Goal: Transaction & Acquisition: Purchase product/service

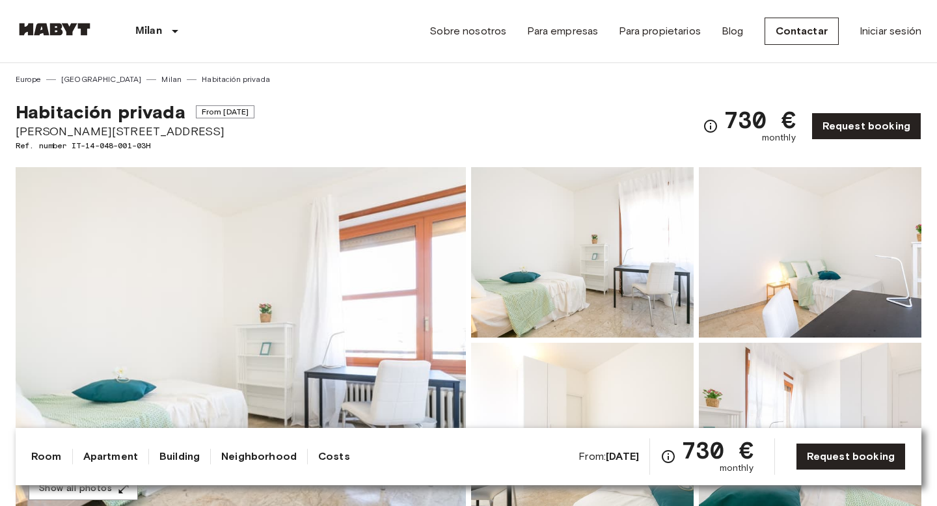
click at [161, 79] on link "Milan" at bounding box center [171, 80] width 20 height 12
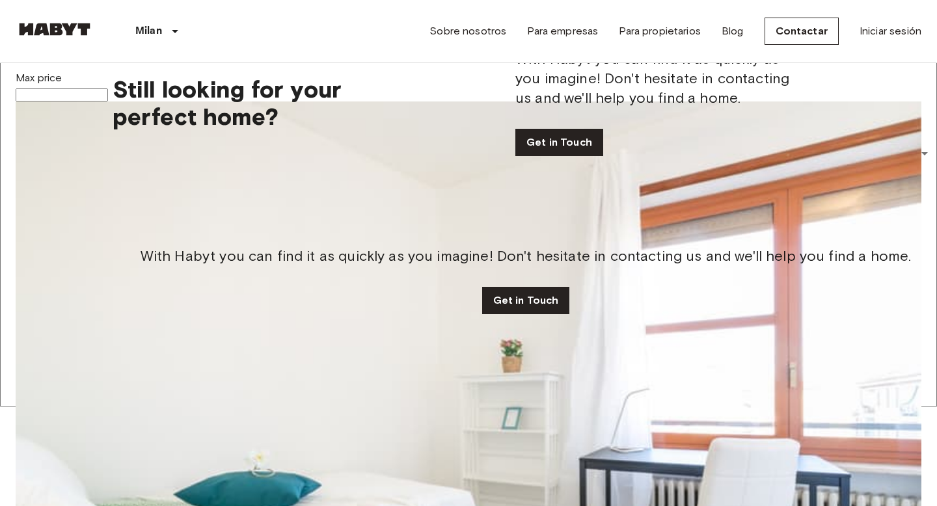
scroll to position [353, 0]
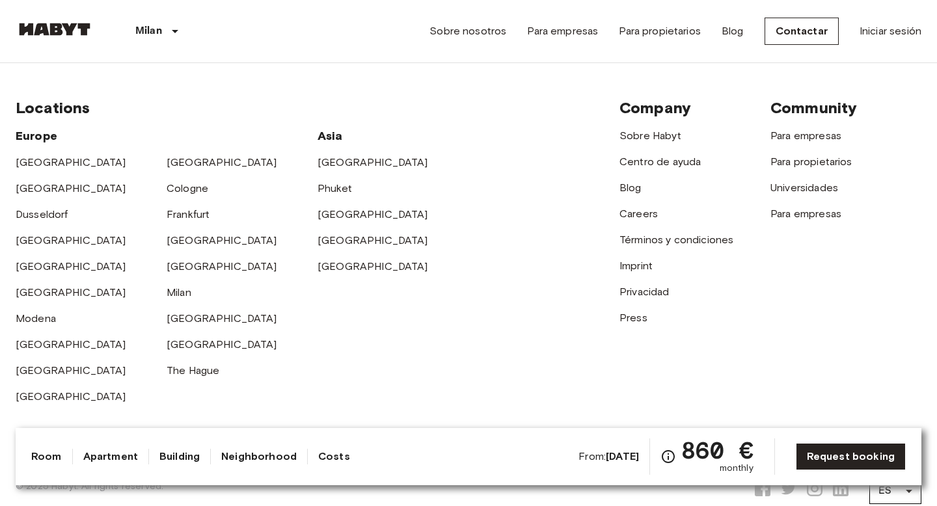
scroll to position [2874, 0]
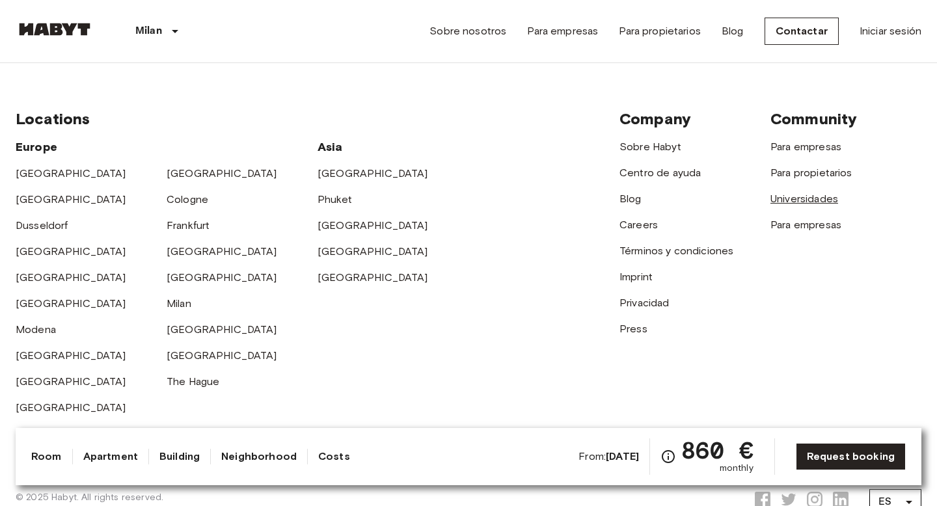
click at [809, 193] on link "Universidades" at bounding box center [805, 199] width 68 height 12
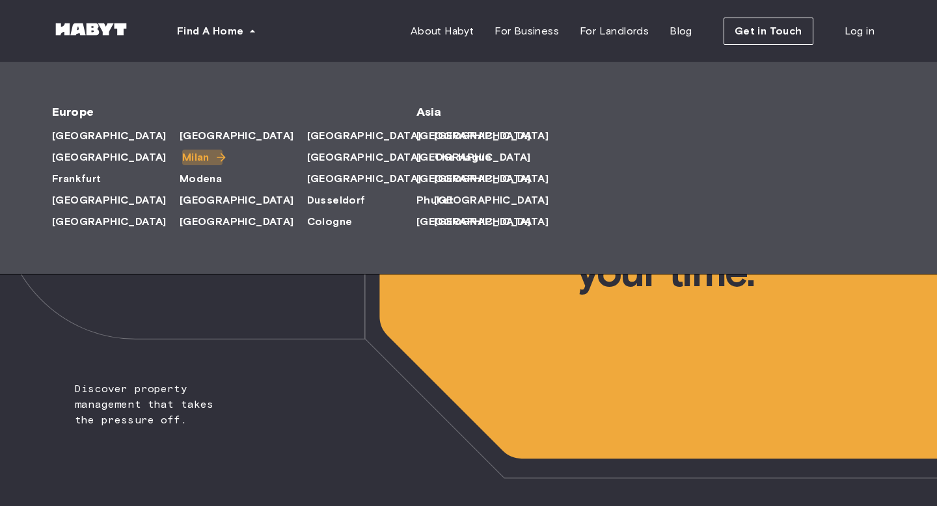
click at [182, 156] on span "Milan" at bounding box center [195, 158] width 27 height 16
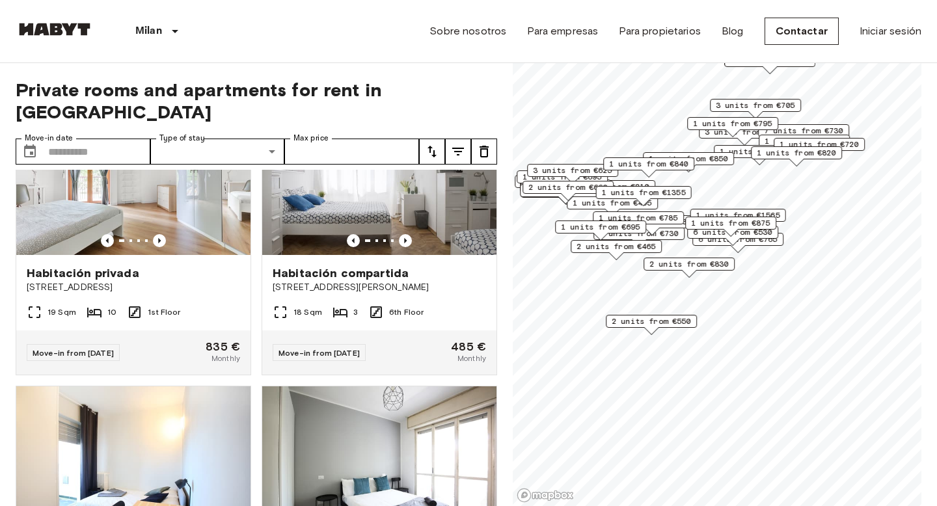
scroll to position [948, 0]
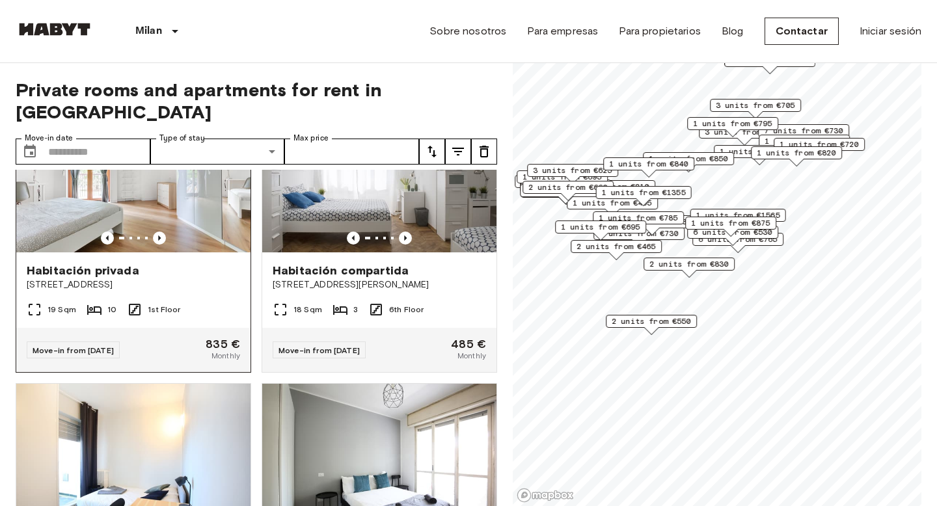
click at [178, 232] on div at bounding box center [133, 238] width 234 height 13
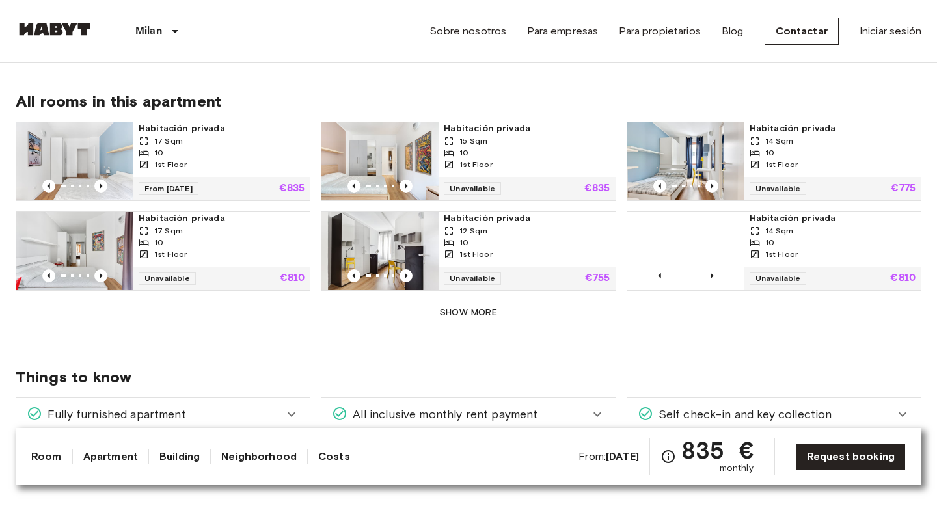
scroll to position [837, 0]
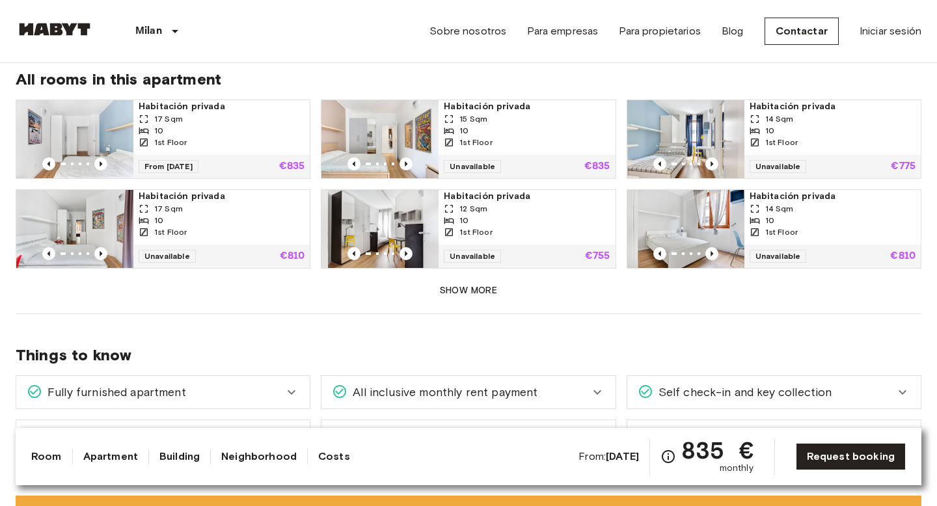
click at [473, 279] on button "Show more" at bounding box center [469, 291] width 906 height 24
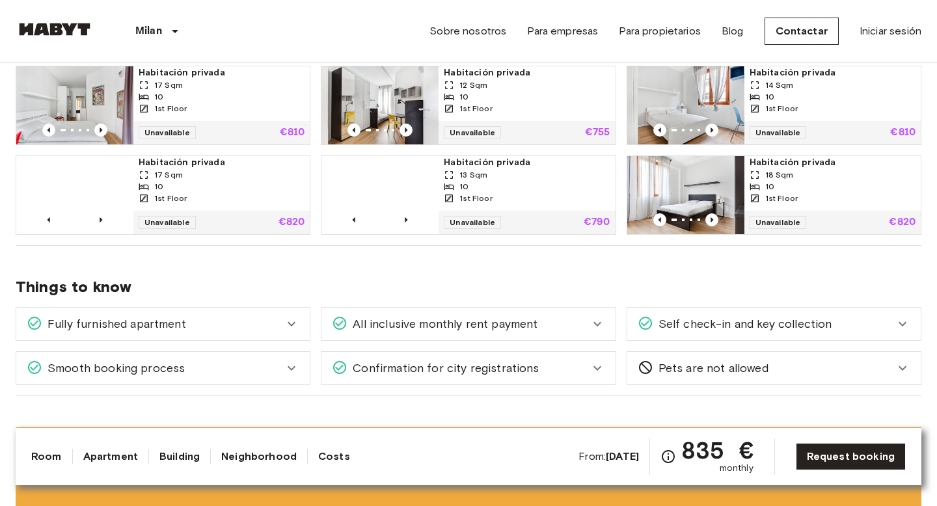
scroll to position [962, 0]
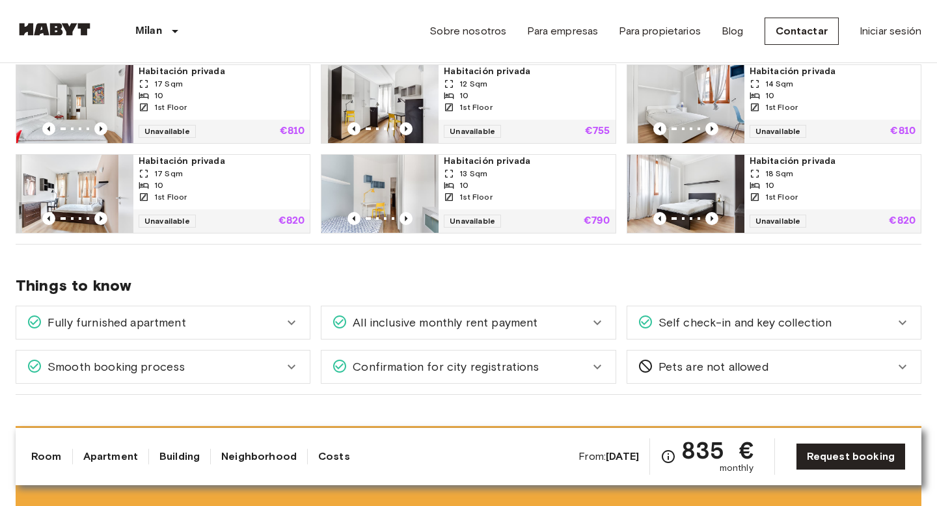
click at [292, 321] on icon at bounding box center [292, 323] width 8 height 5
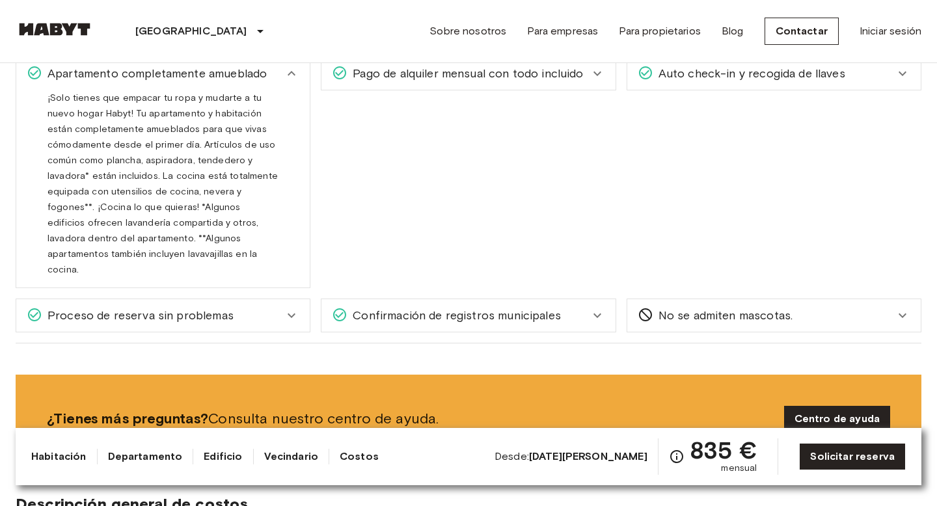
scroll to position [1245, 0]
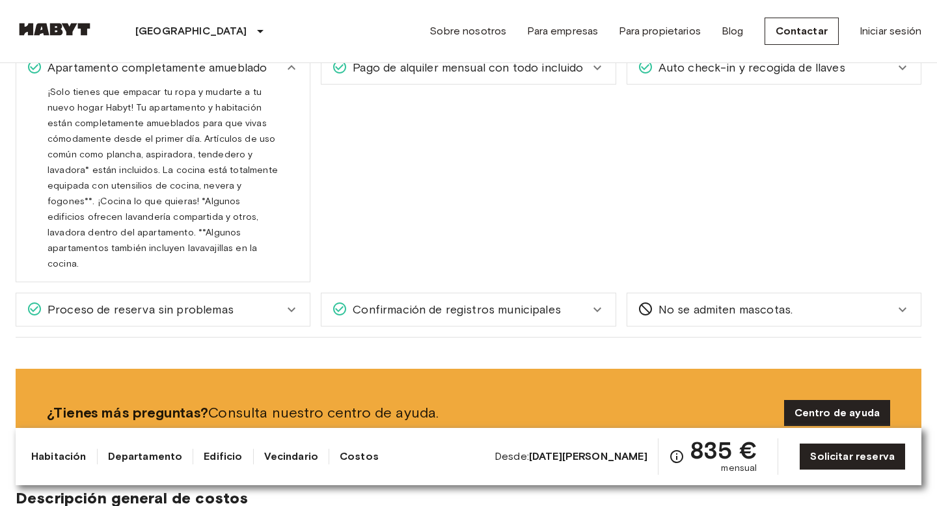
click at [290, 308] on icon at bounding box center [292, 310] width 8 height 5
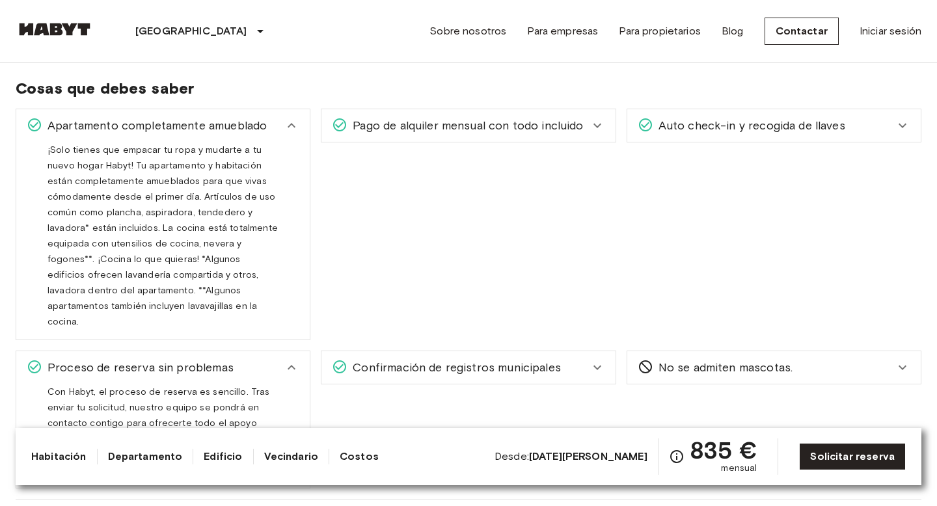
scroll to position [1174, 0]
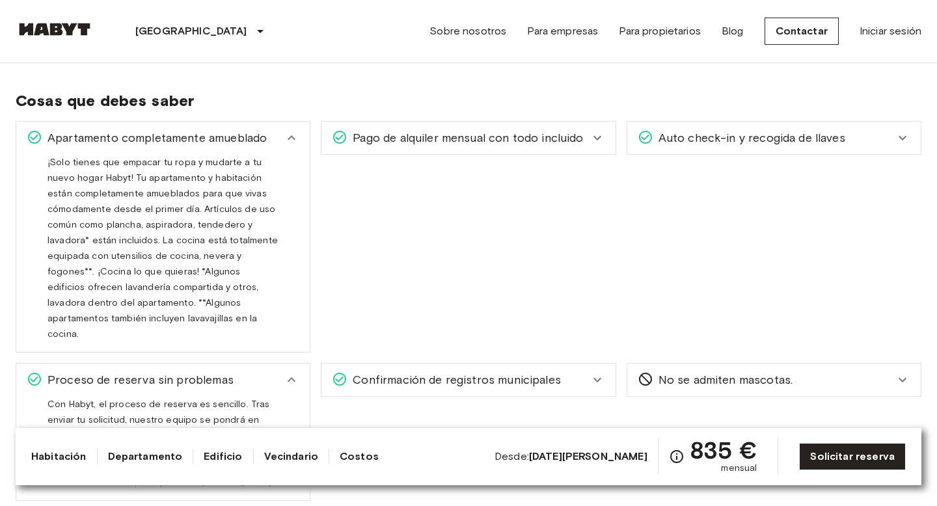
click at [600, 136] on icon at bounding box center [598, 138] width 8 height 5
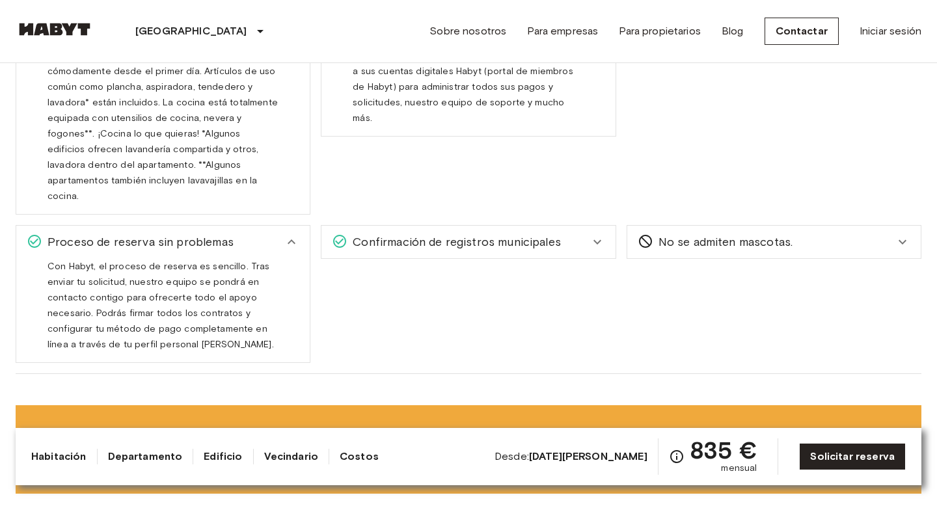
scroll to position [1315, 0]
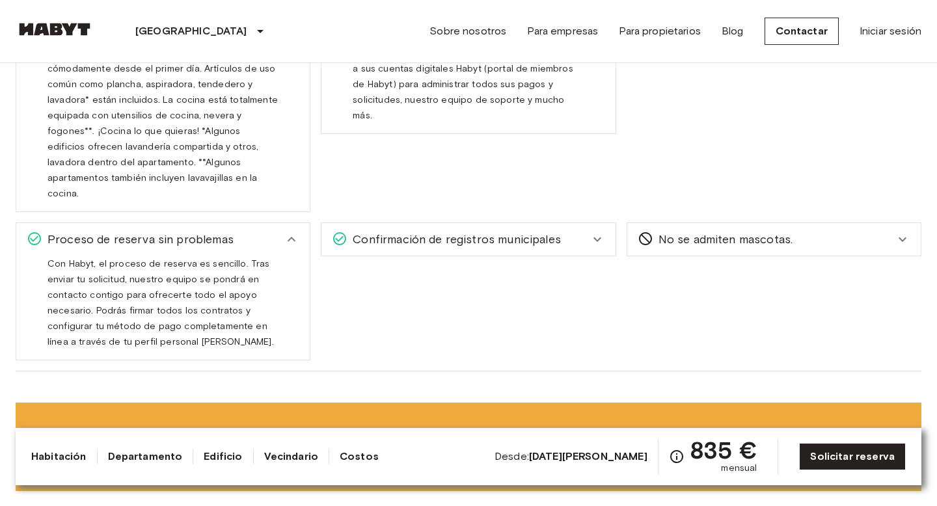
click at [598, 238] on icon at bounding box center [598, 240] width 8 height 5
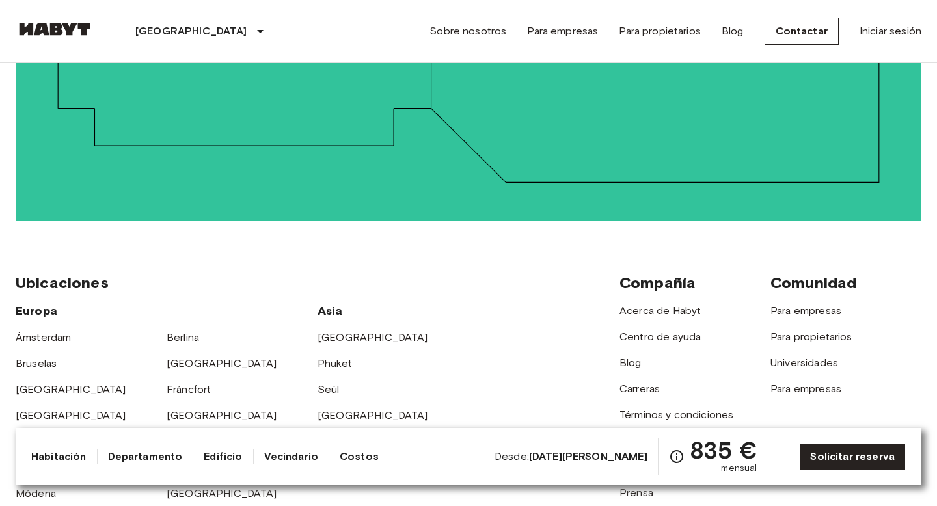
scroll to position [3291, 0]
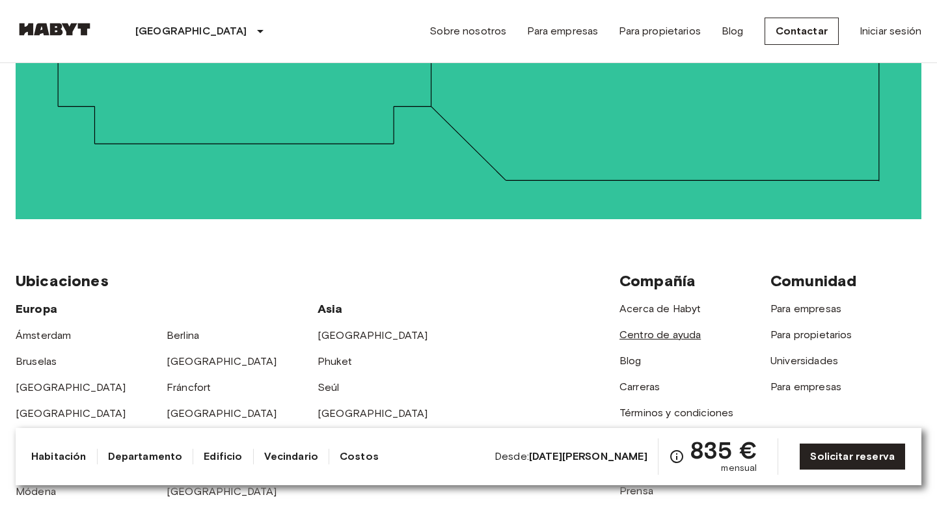
click at [651, 329] on link "Centro de ayuda" at bounding box center [660, 335] width 81 height 12
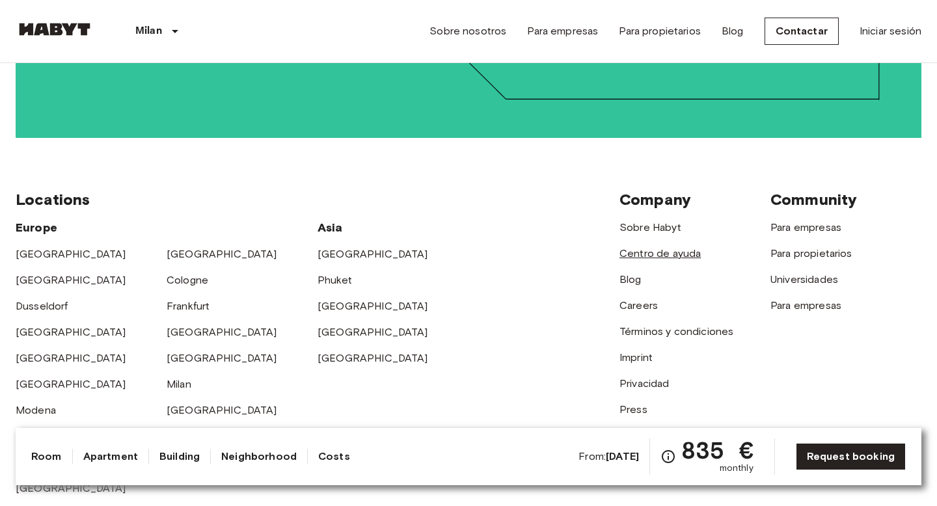
scroll to position [3211, 0]
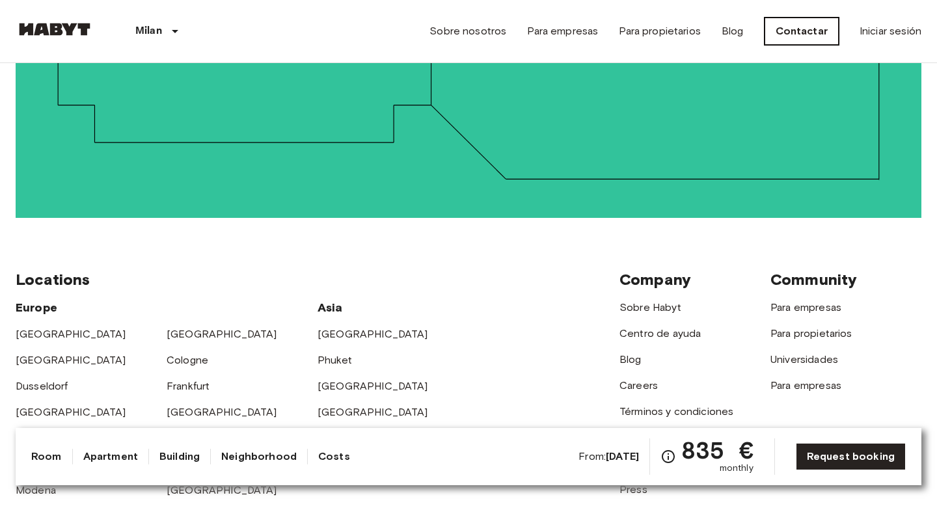
click at [797, 25] on link "Contactar" at bounding box center [802, 31] width 74 height 27
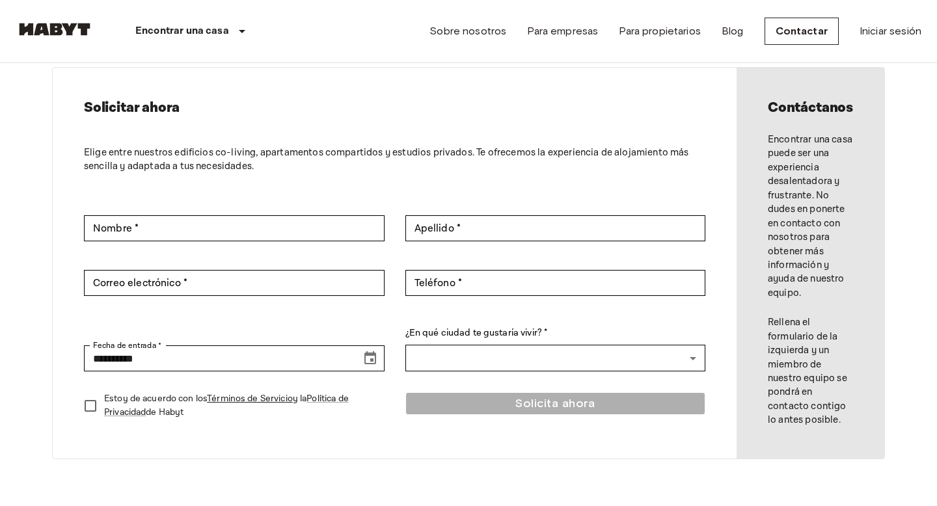
scroll to position [49, 0]
click at [159, 226] on input "Nombre *" at bounding box center [234, 228] width 301 height 26
type input "*****"
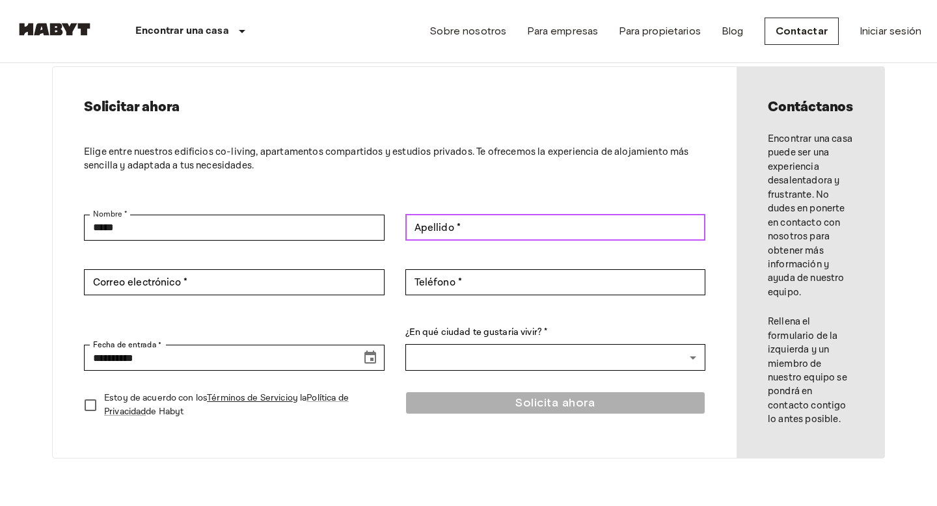
type input "**********"
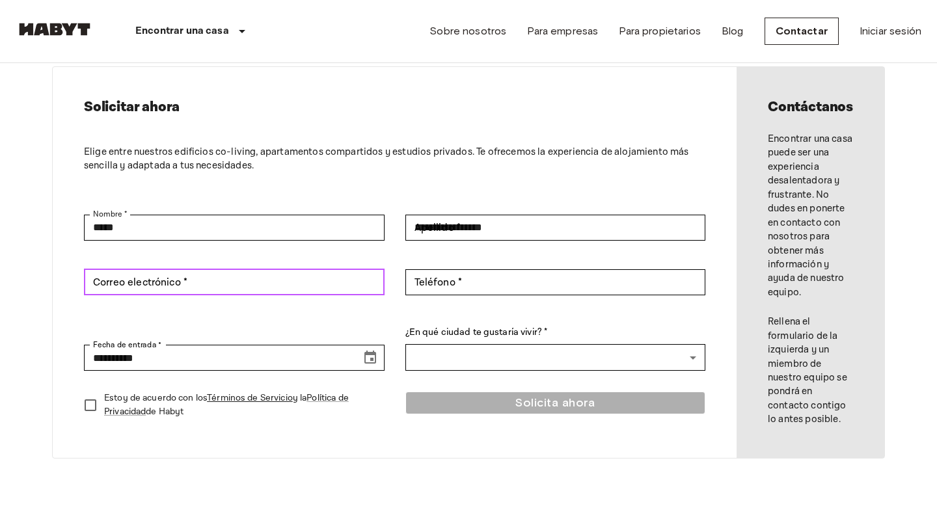
type input "**********"
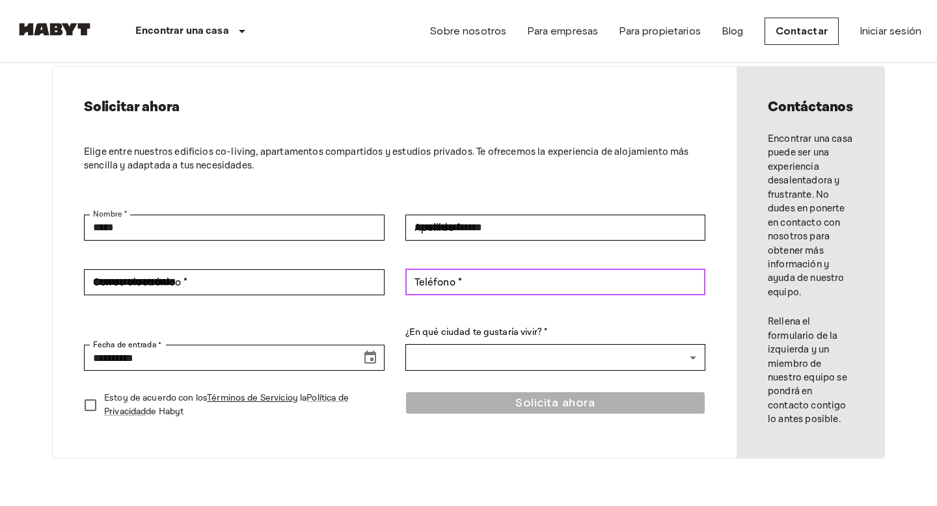
type input "**********"
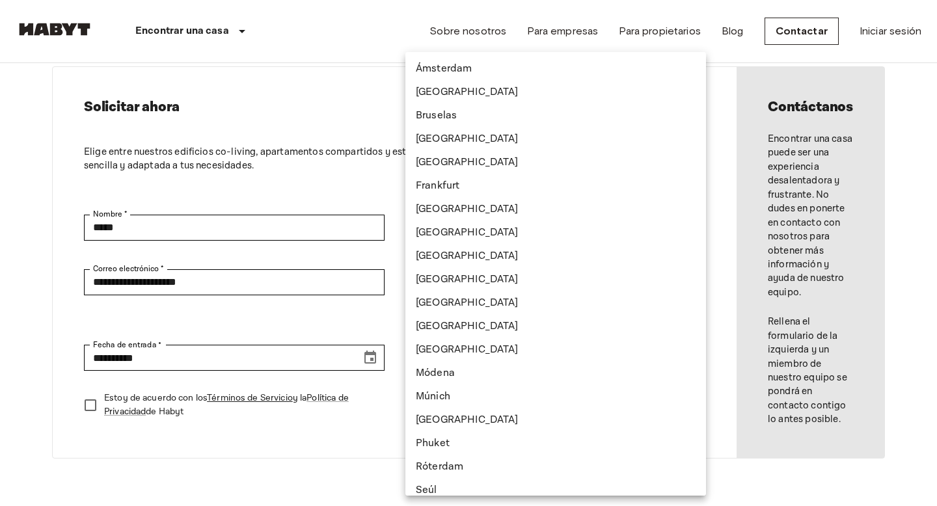
click at [533, 341] on li "Milán" at bounding box center [556, 350] width 301 height 23
type input "*****"
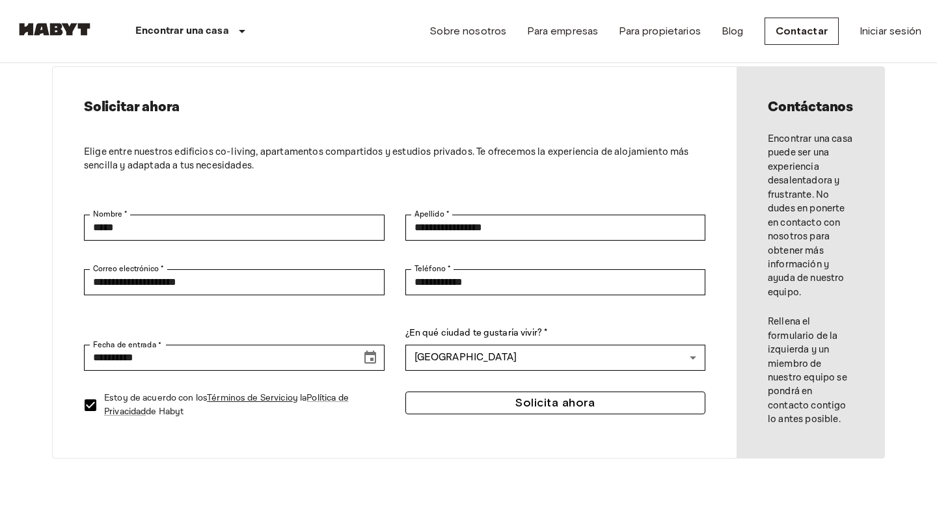
click at [590, 407] on button "Solicita ahora" at bounding box center [556, 403] width 301 height 23
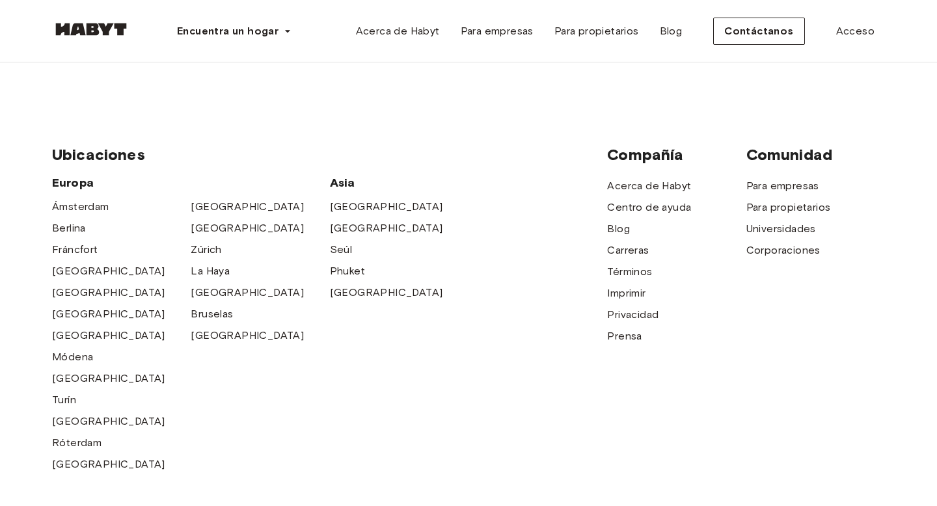
scroll to position [298, 0]
click at [784, 229] on font "Universidades" at bounding box center [782, 227] width 70 height 12
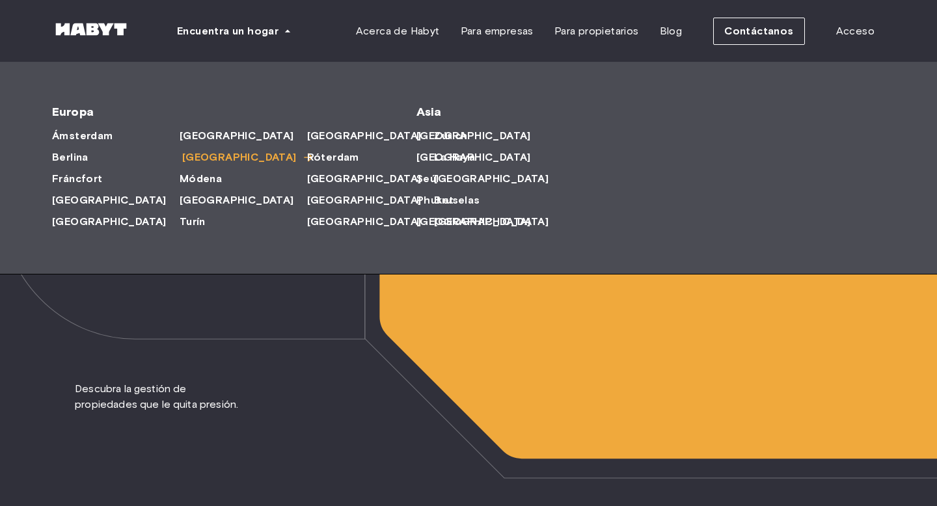
click at [182, 161] on font "Milán" at bounding box center [239, 157] width 115 height 12
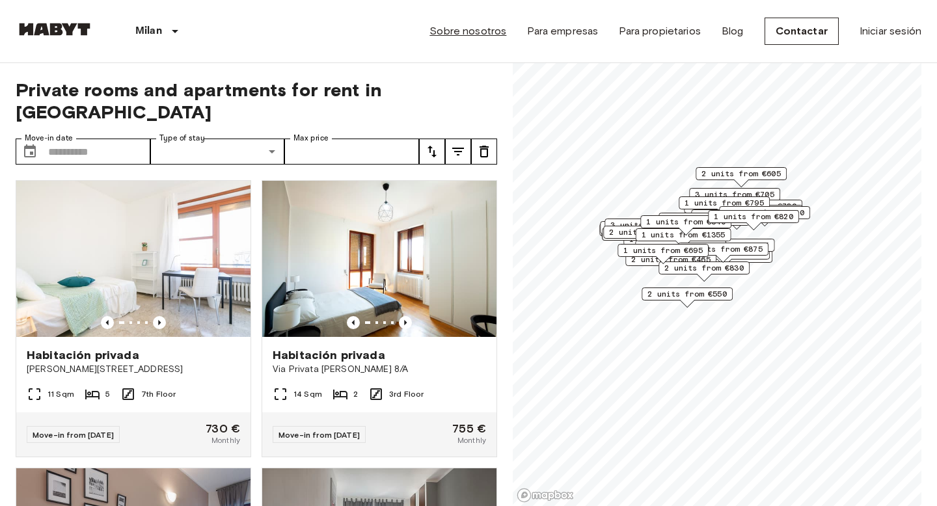
click at [490, 33] on link "Sobre nosotros" at bounding box center [468, 31] width 77 height 16
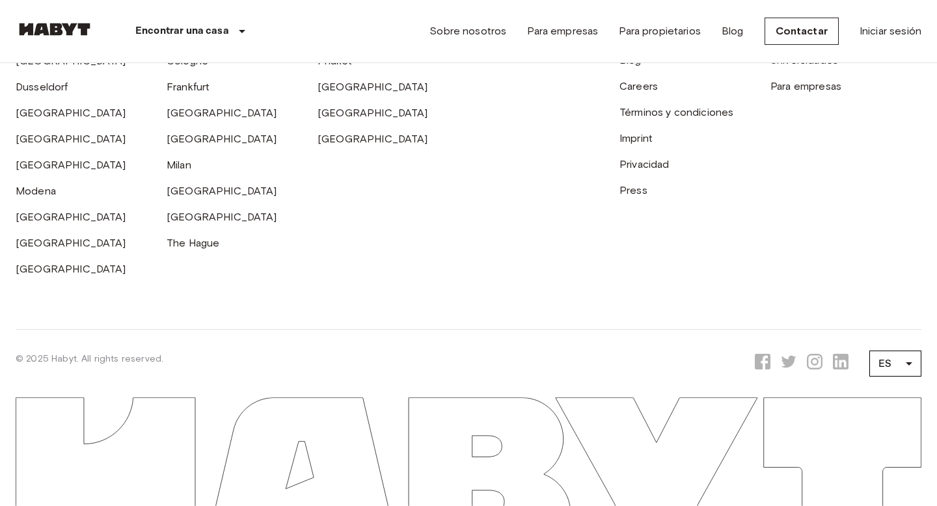
scroll to position [4026, 0]
click at [663, 40] on link "Centro de ayuda" at bounding box center [660, 34] width 81 height 12
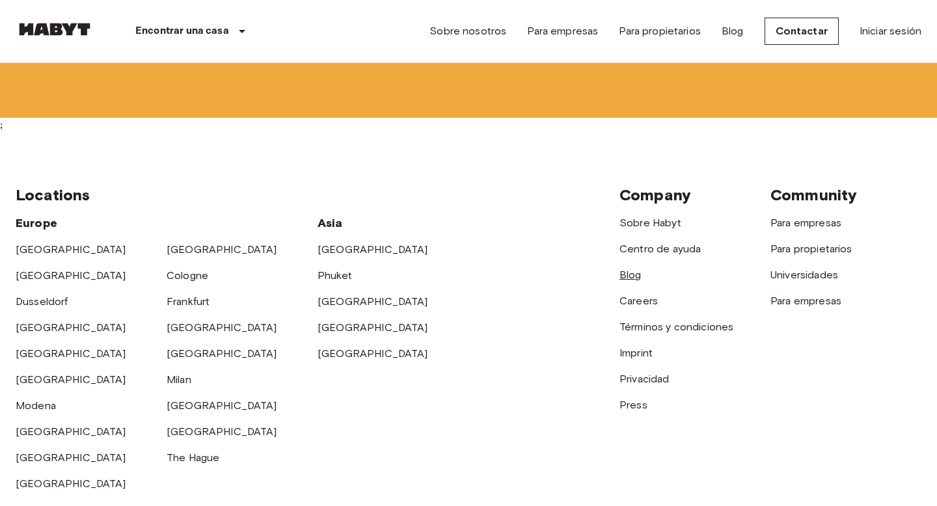
click at [635, 269] on link "Blog" at bounding box center [631, 275] width 22 height 12
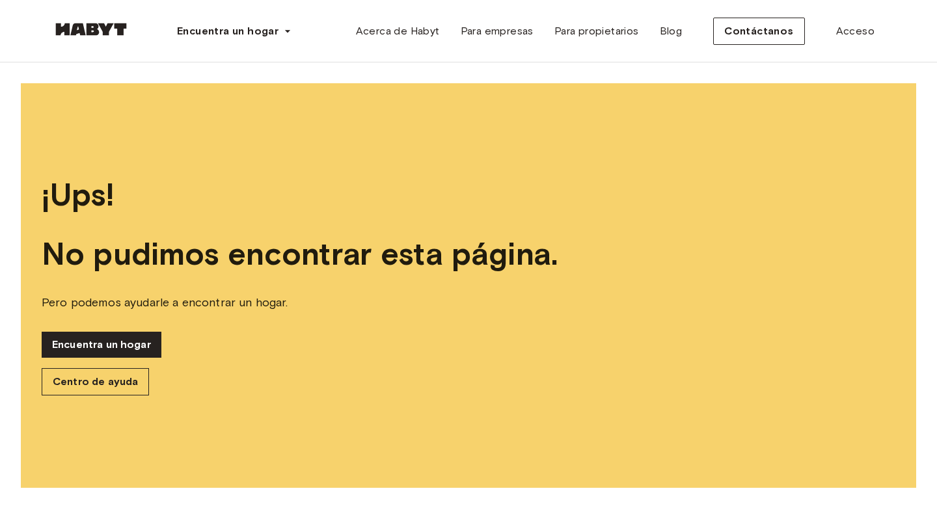
scroll to position [3, 0]
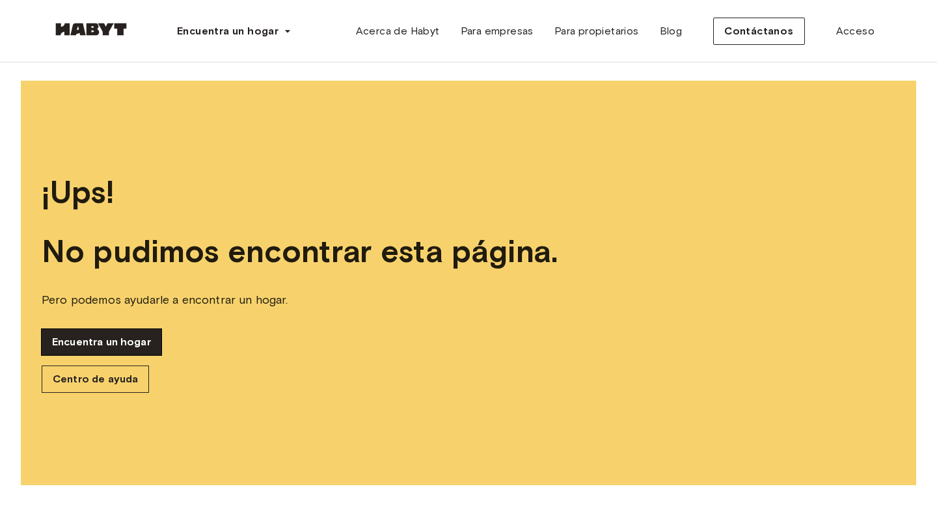
click at [128, 340] on font "Encuentra un hogar" at bounding box center [101, 342] width 99 height 12
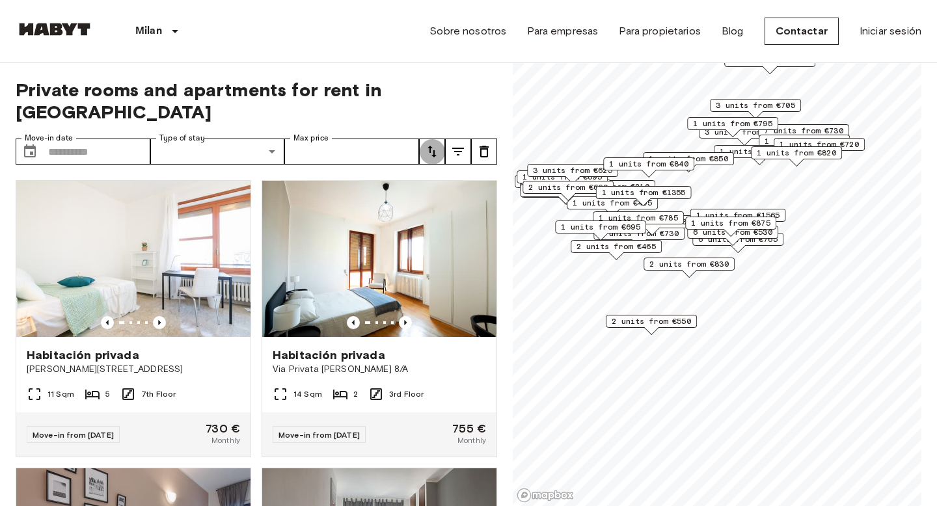
click at [435, 144] on icon "tune" at bounding box center [432, 152] width 16 height 16
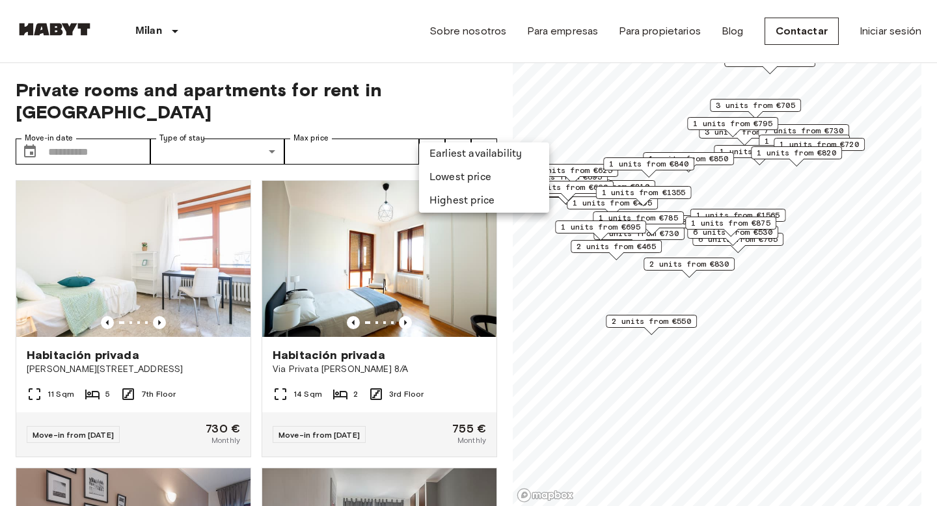
click at [458, 128] on div at bounding box center [468, 253] width 937 height 506
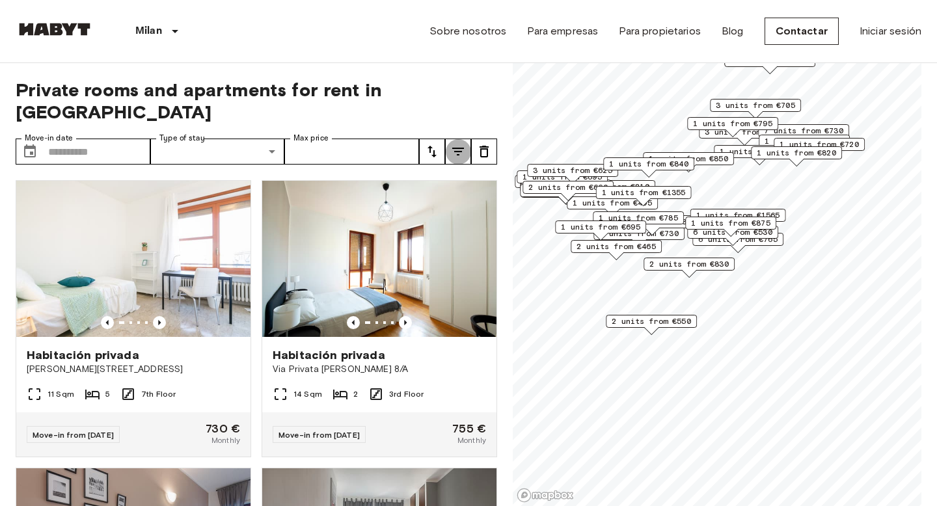
click at [458, 144] on icon "tune" at bounding box center [458, 152] width 16 height 16
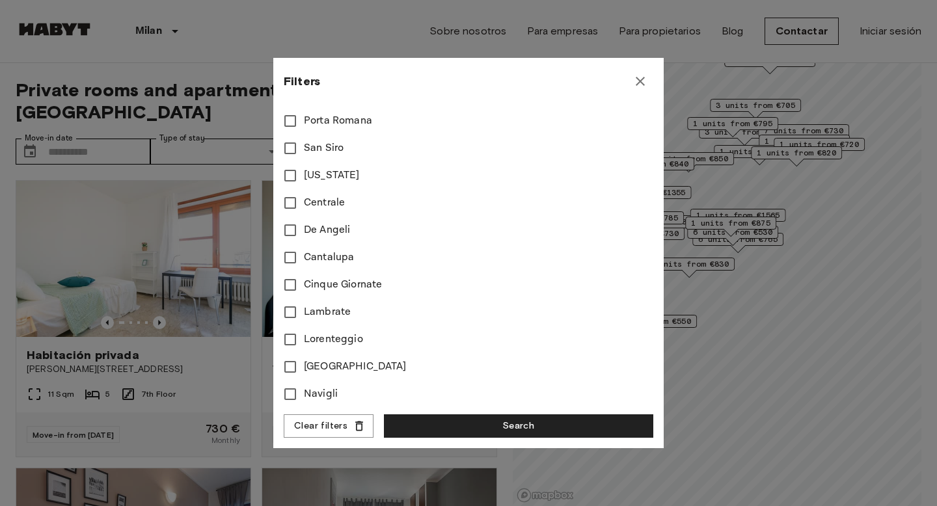
scroll to position [534, 0]
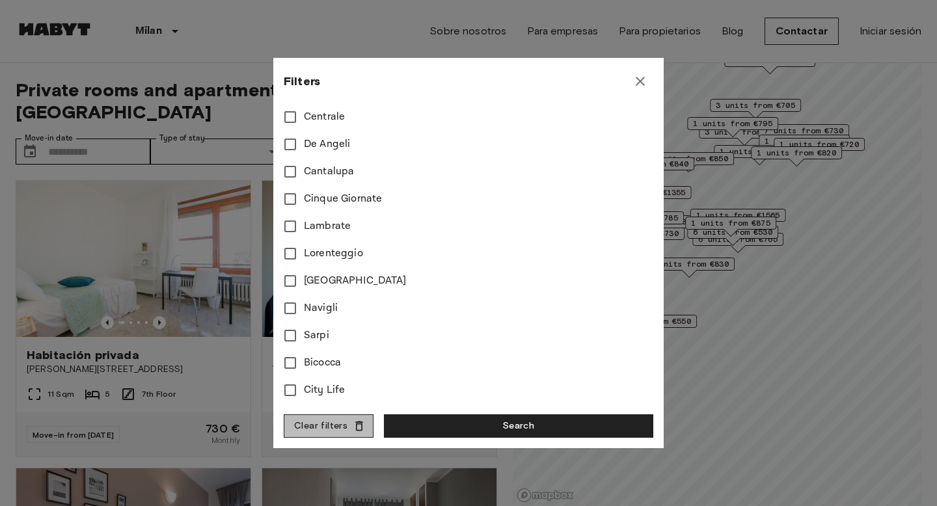
click at [342, 431] on button "Clear filters" at bounding box center [329, 427] width 90 height 24
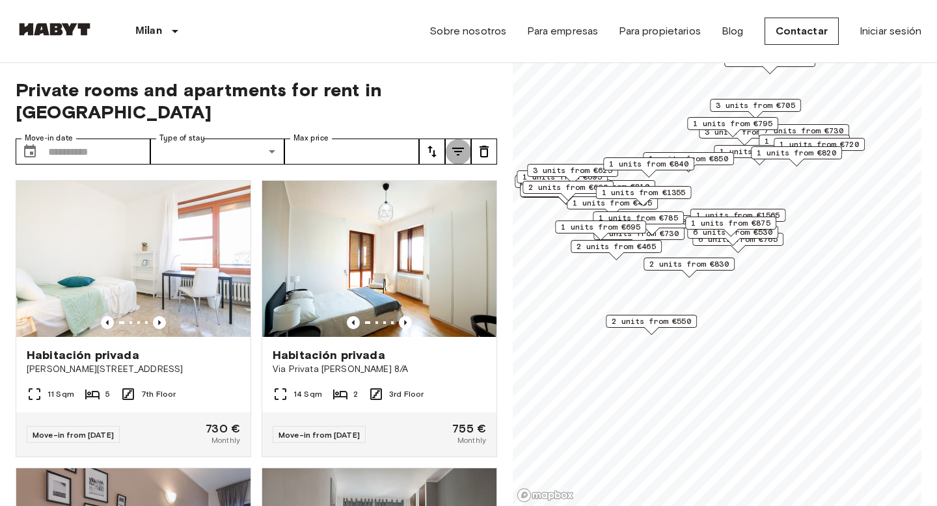
click at [459, 148] on icon "tune" at bounding box center [458, 152] width 12 height 8
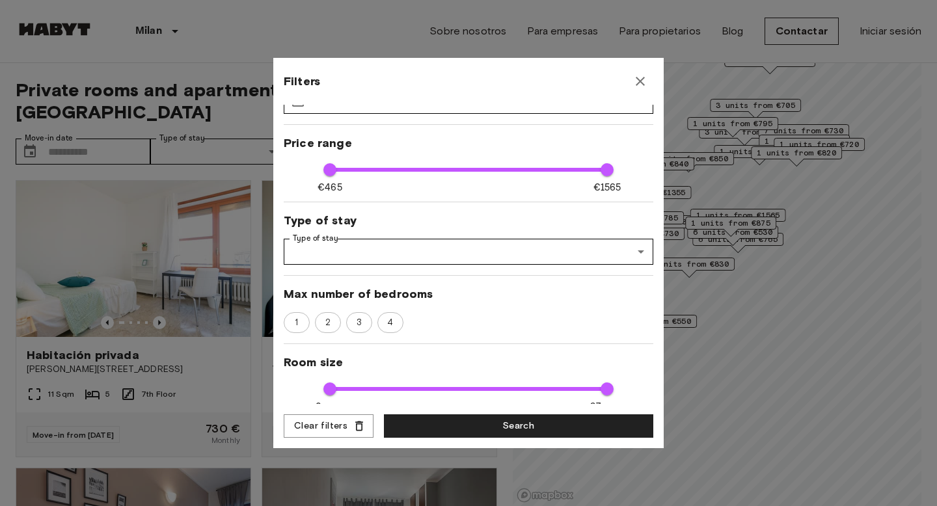
scroll to position [44, 0]
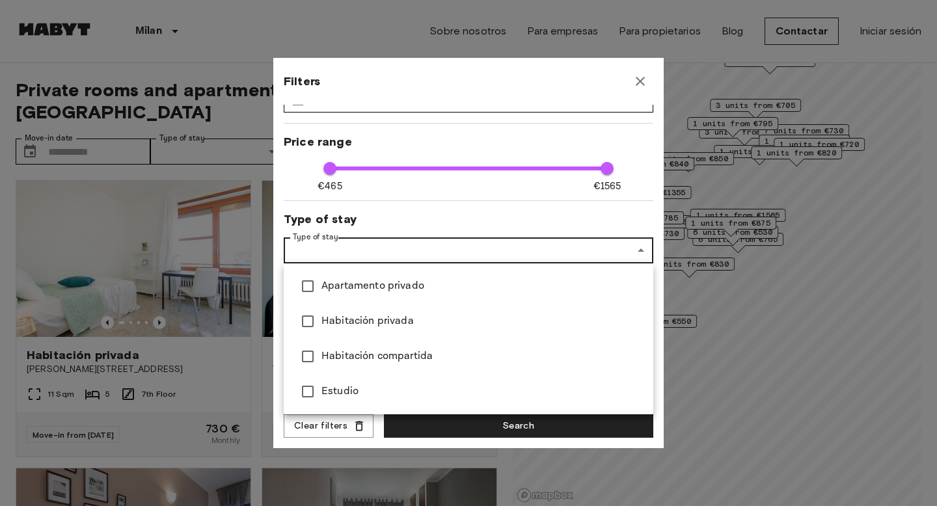
click at [604, 92] on div at bounding box center [468, 253] width 937 height 506
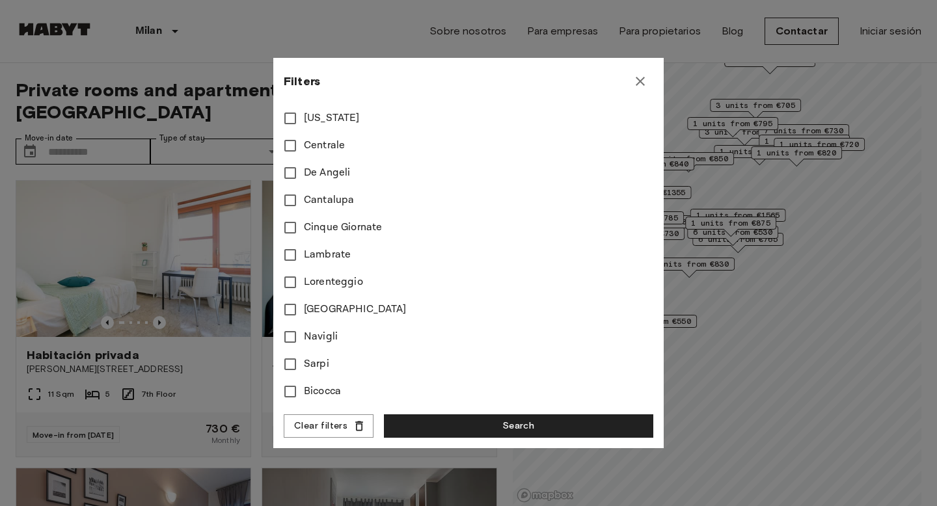
scroll to position [534, 0]
click at [646, 83] on icon "button" at bounding box center [641, 82] width 16 height 16
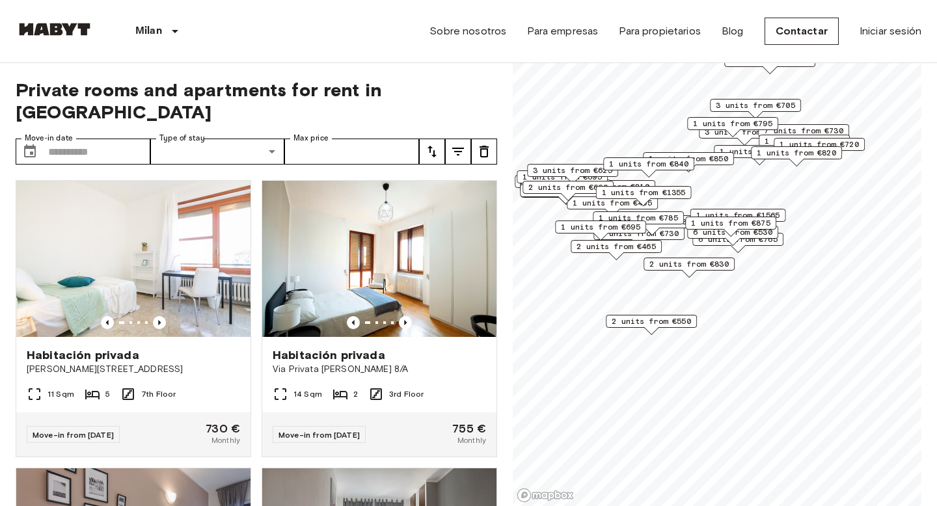
click at [482, 140] on button "tune" at bounding box center [484, 152] width 26 height 26
